Goal: Transaction & Acquisition: Purchase product/service

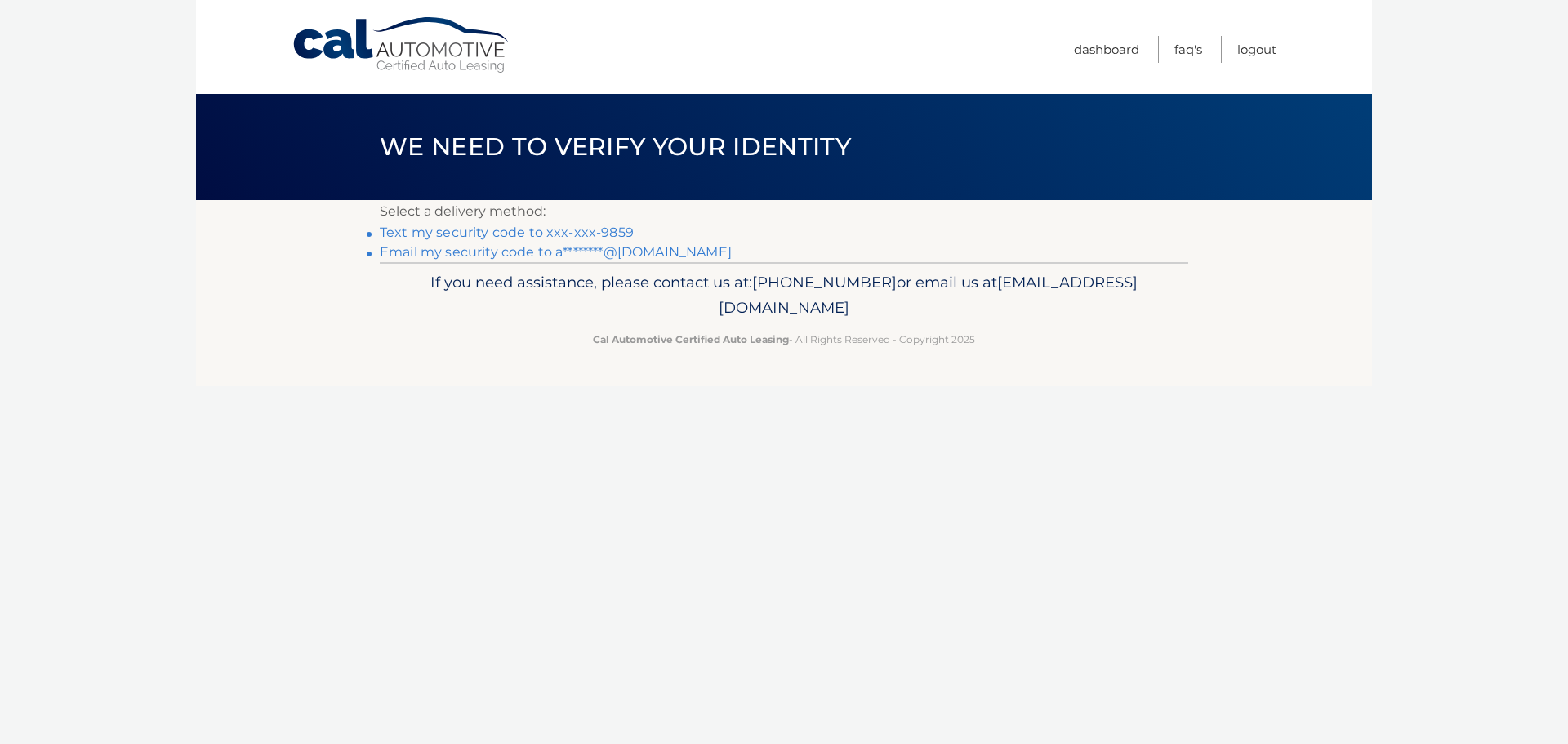
click at [450, 232] on link "Text my security code to xxx-xxx-9859" at bounding box center [507, 232] width 254 height 16
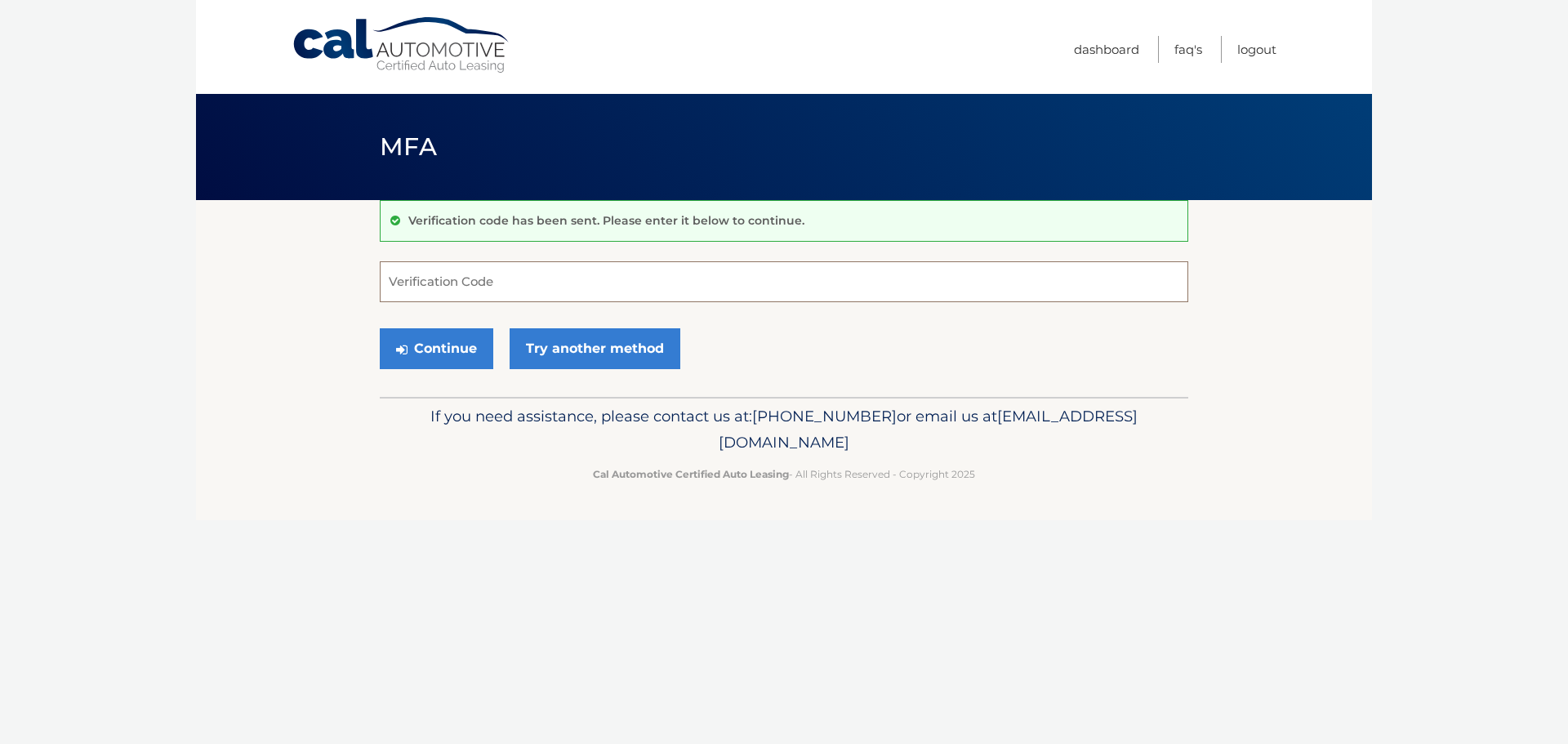
click at [524, 280] on input "Verification Code" at bounding box center [784, 282] width 809 height 41
type input "469571"
click at [416, 348] on button "Continue" at bounding box center [436, 348] width 114 height 41
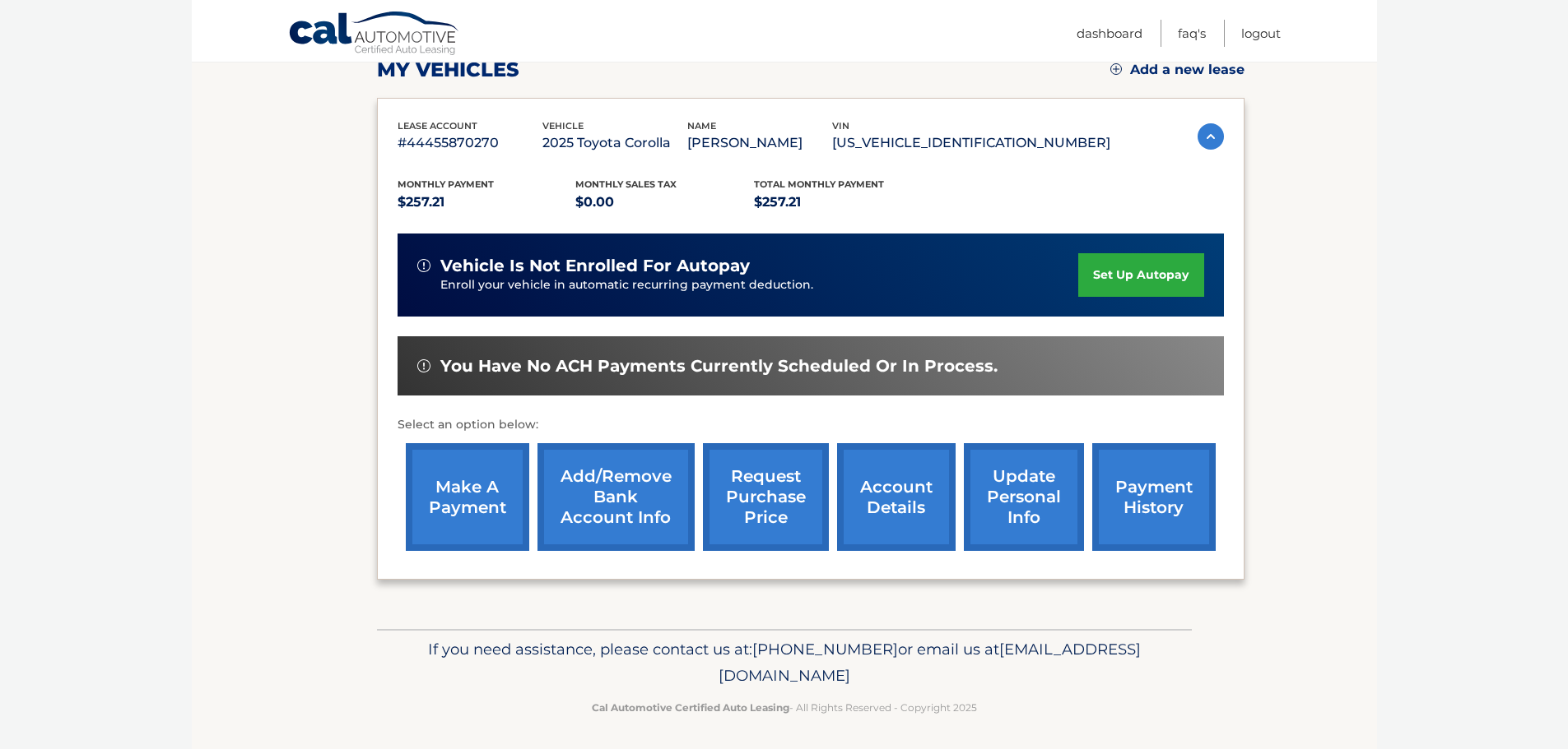
scroll to position [248, 0]
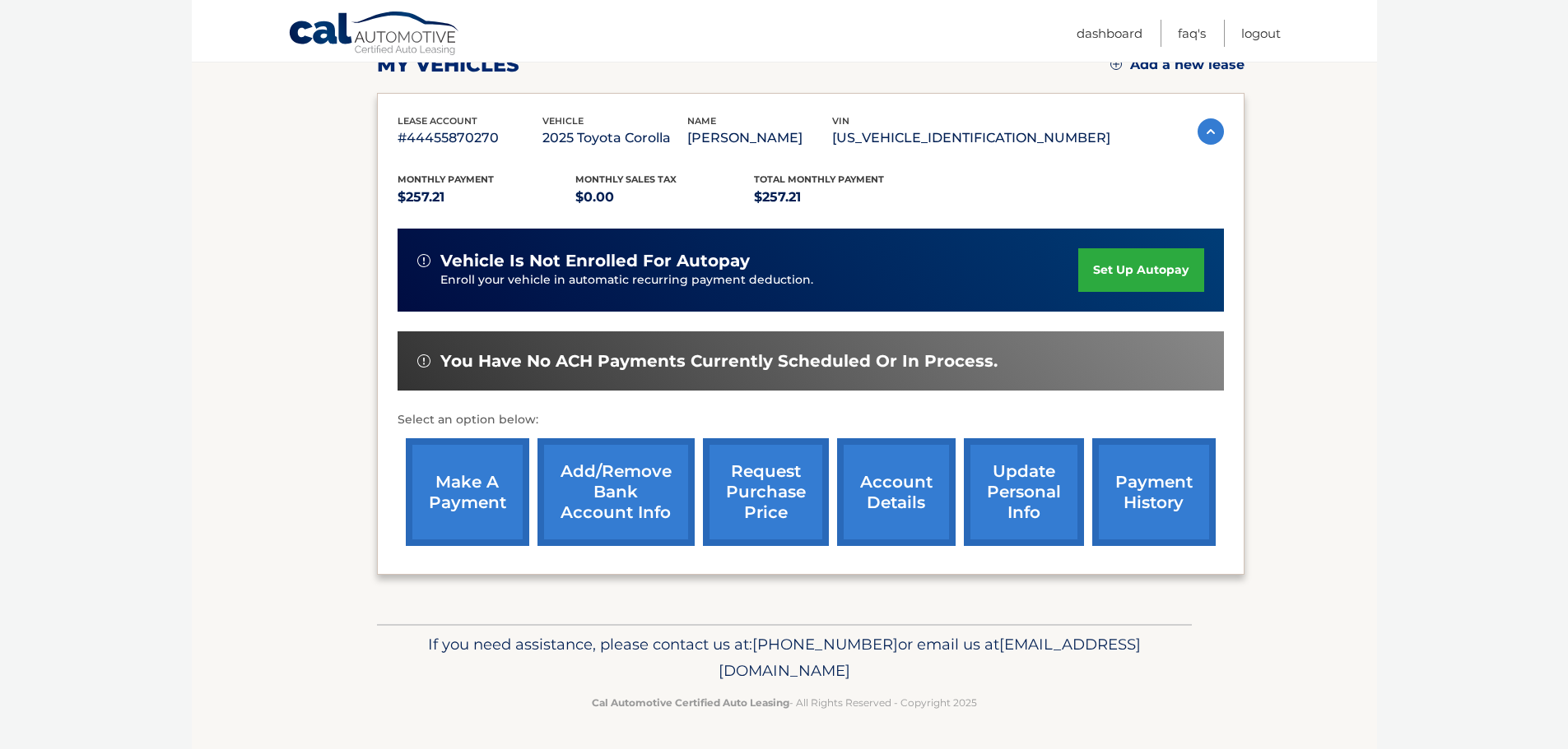
click at [478, 481] on link "make a payment" at bounding box center [468, 492] width 123 height 107
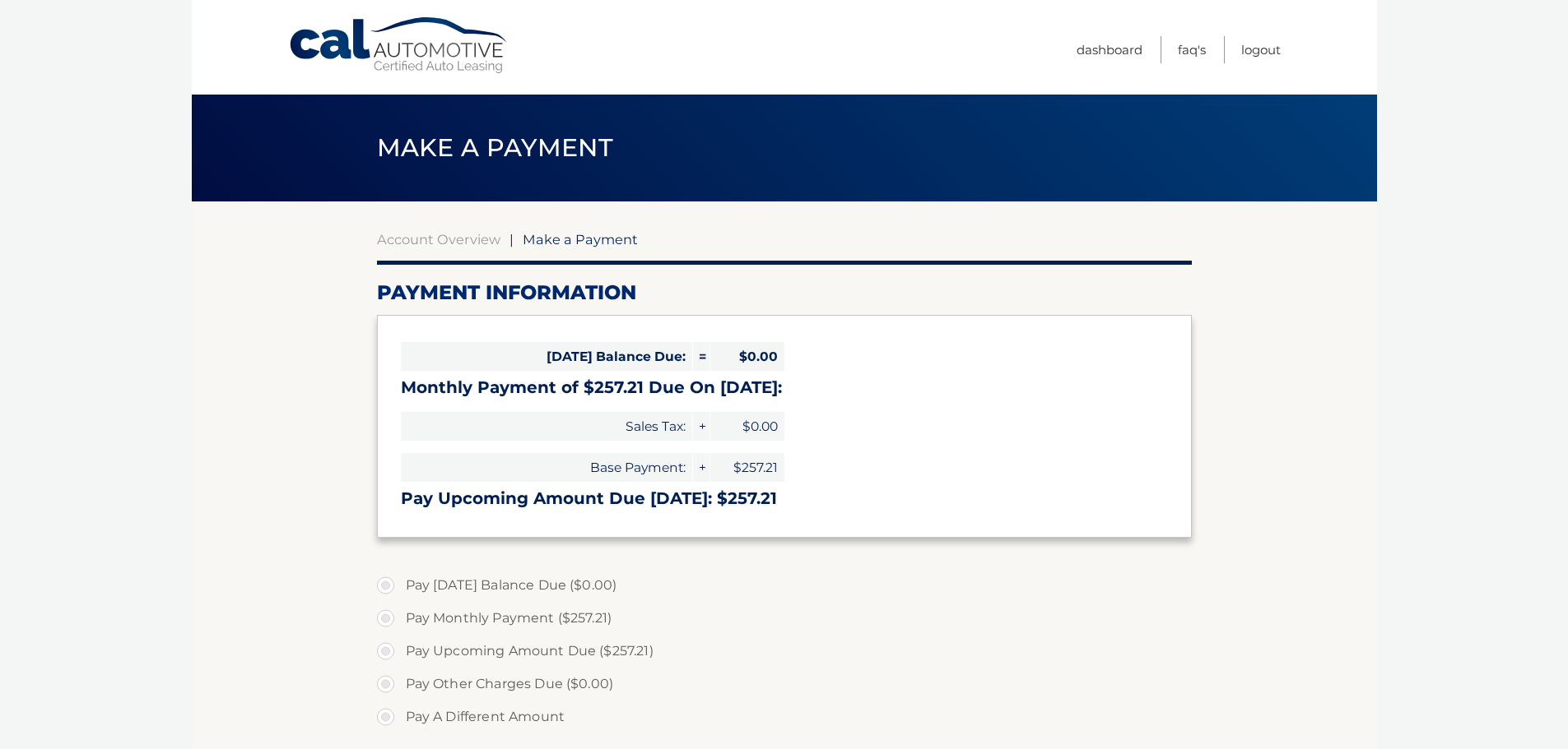
select select "ZTExMTVkMjItZDBiZC00NTc3LWJiNTQtNmMyNzNjOTc2NjQ0"
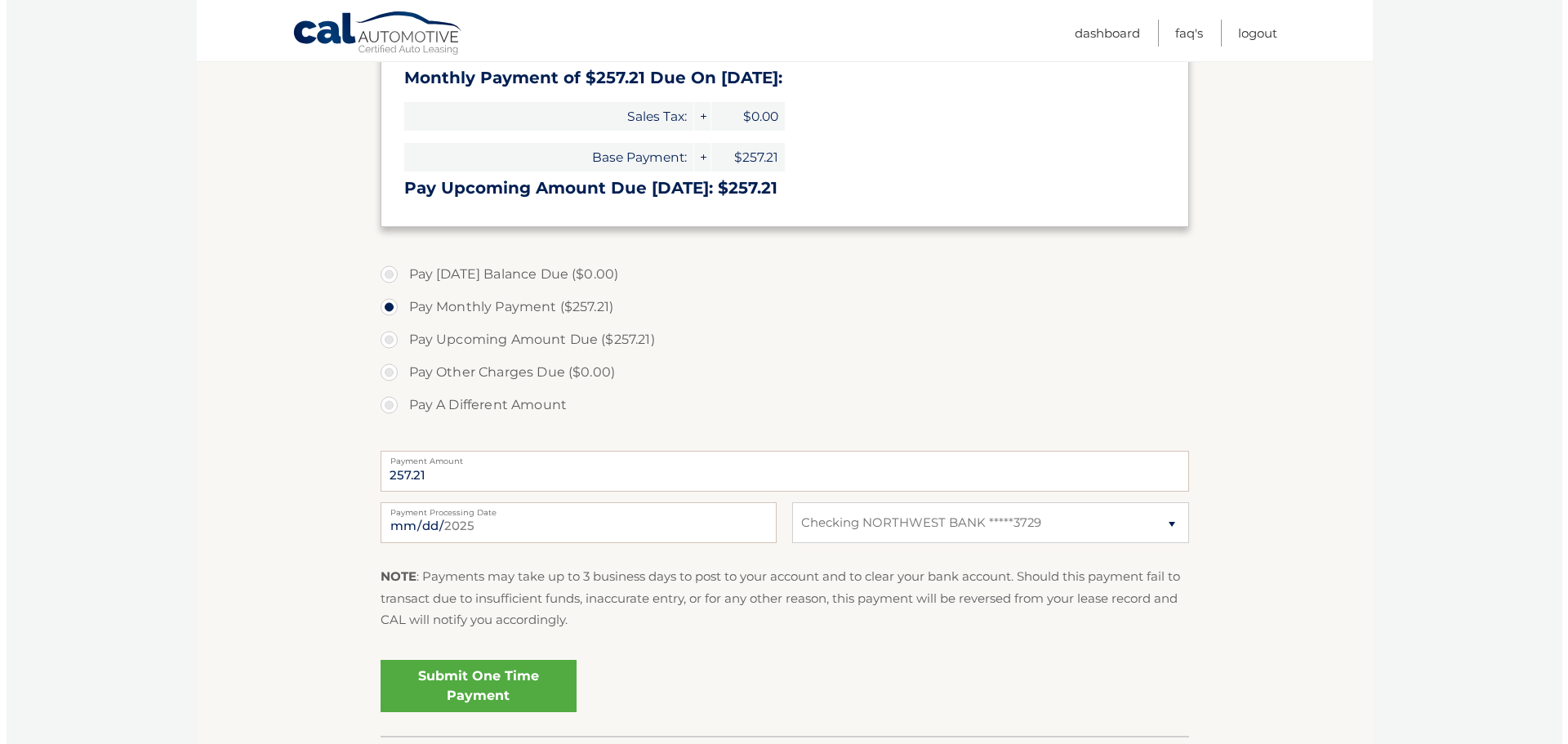
scroll to position [327, 0]
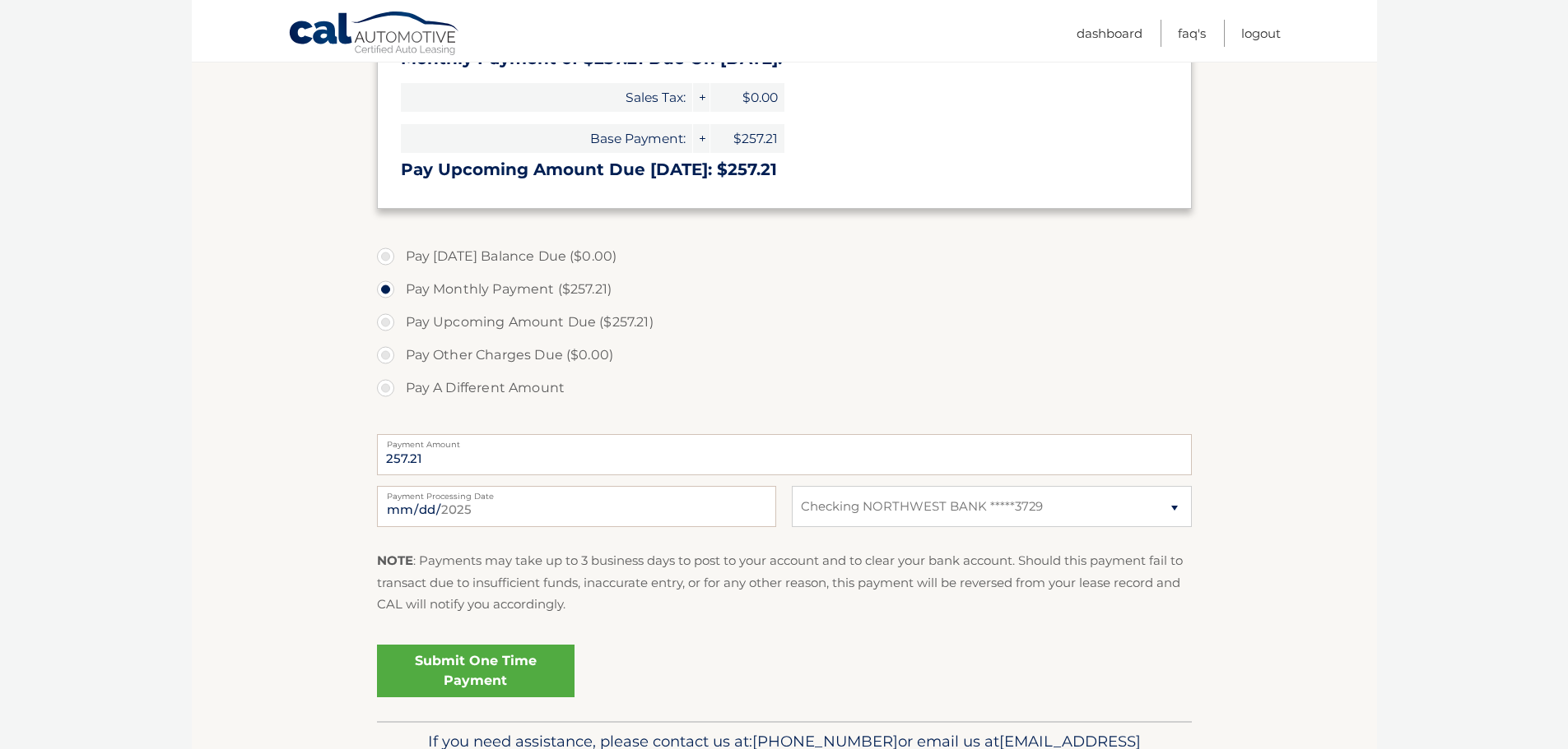
click at [461, 667] on link "Submit One Time Payment" at bounding box center [476, 670] width 198 height 53
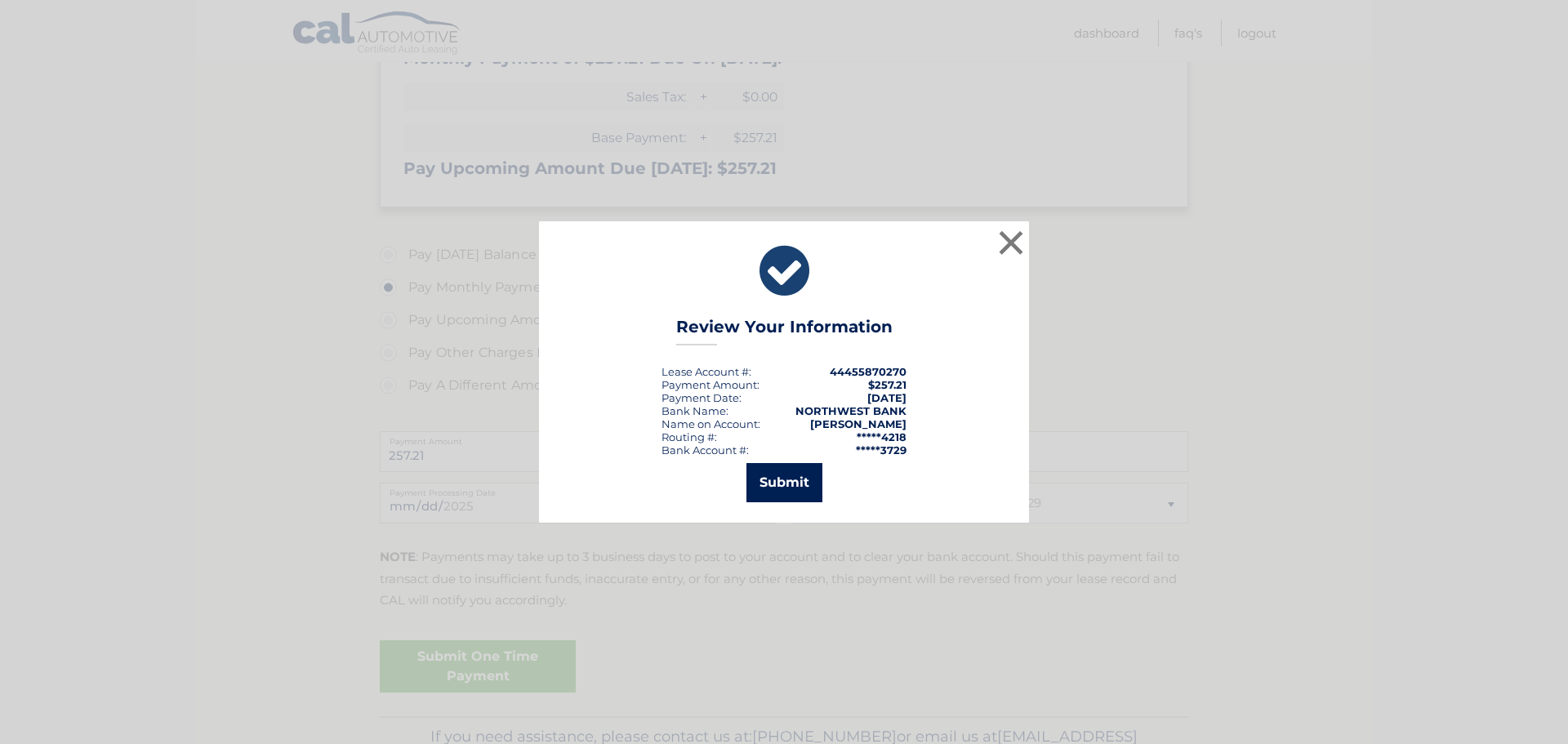
click at [790, 489] on button "Submit" at bounding box center [784, 483] width 76 height 40
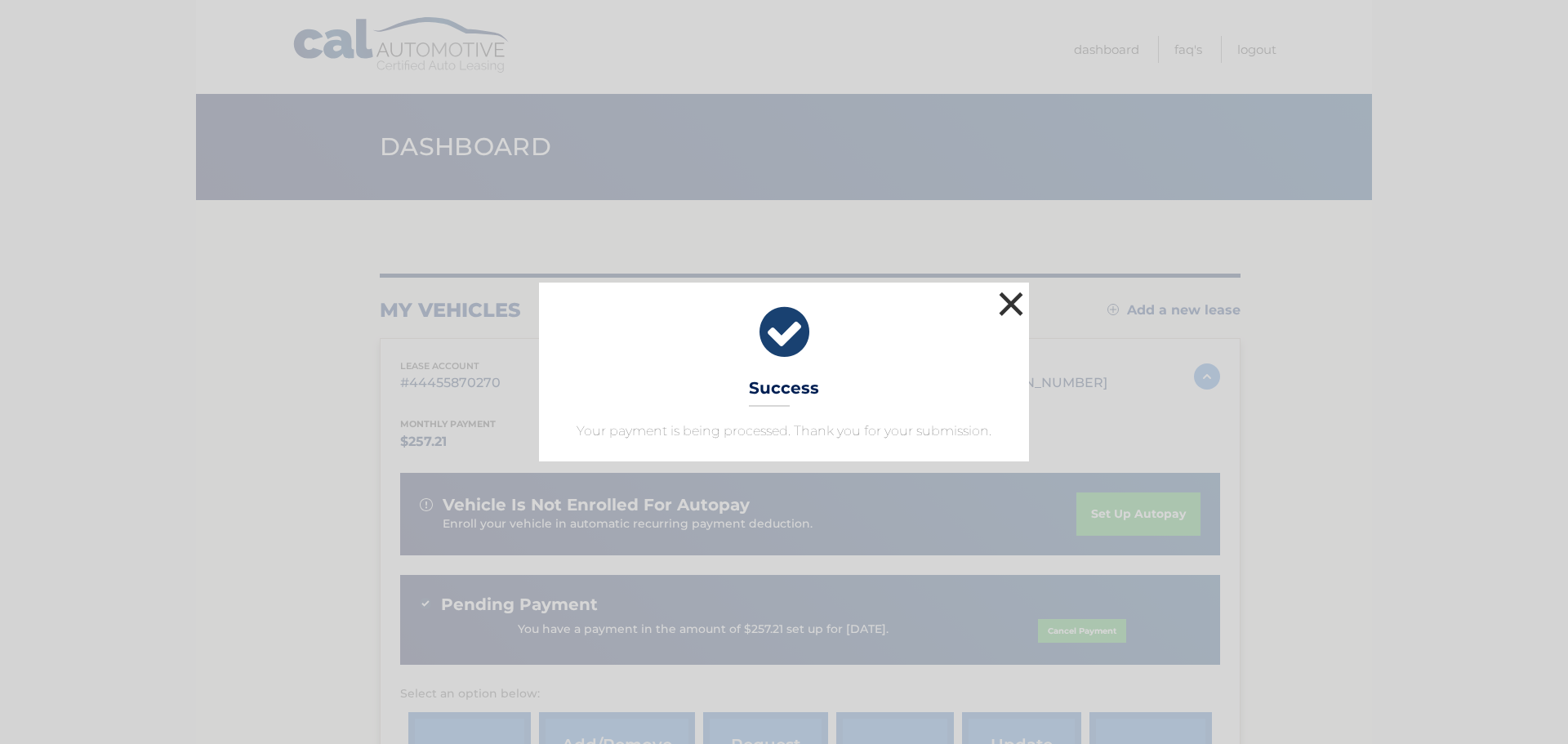
click at [1004, 302] on button "×" at bounding box center [1010, 303] width 33 height 33
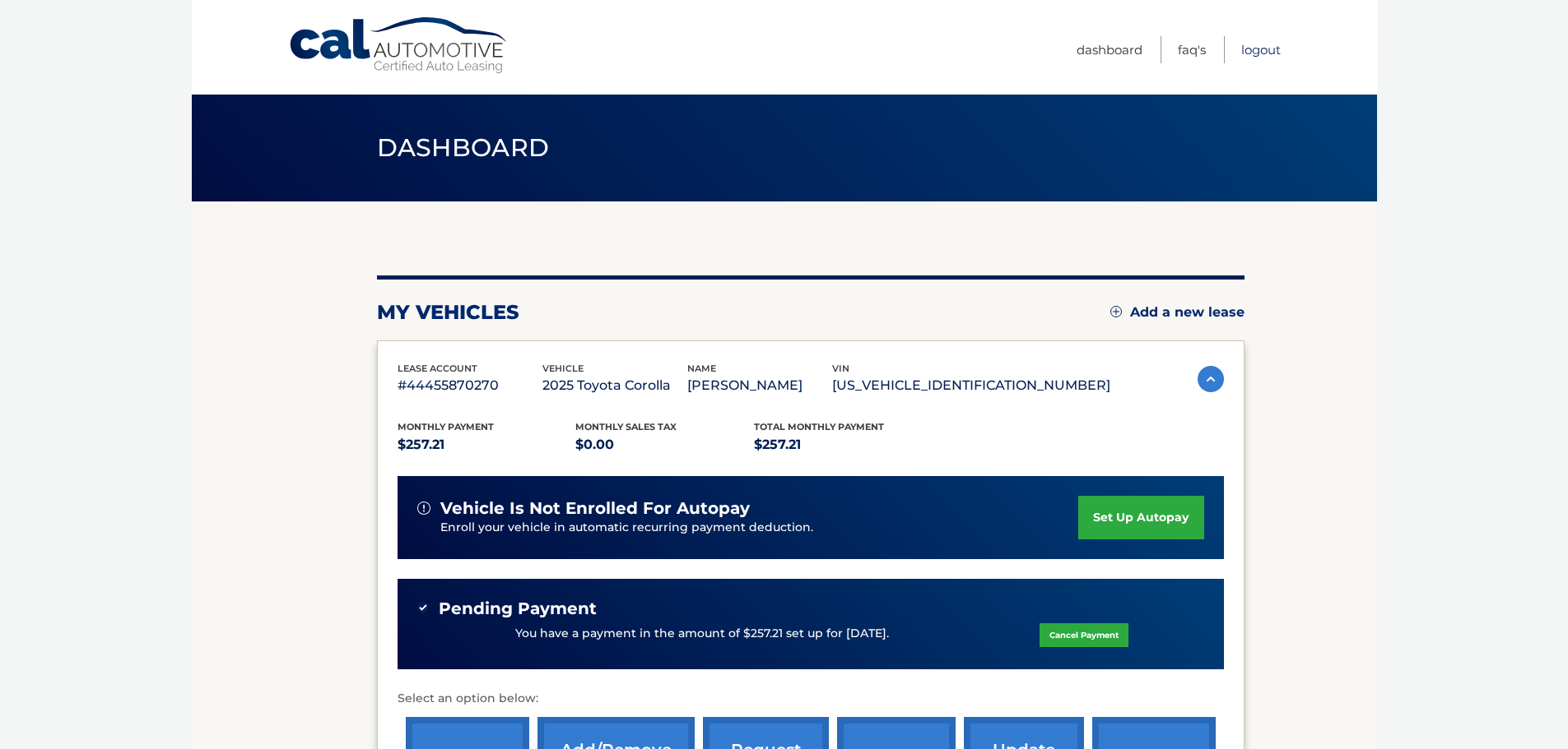
click at [1265, 55] on link "Logout" at bounding box center [1261, 49] width 40 height 27
